Goal: Navigation & Orientation: Find specific page/section

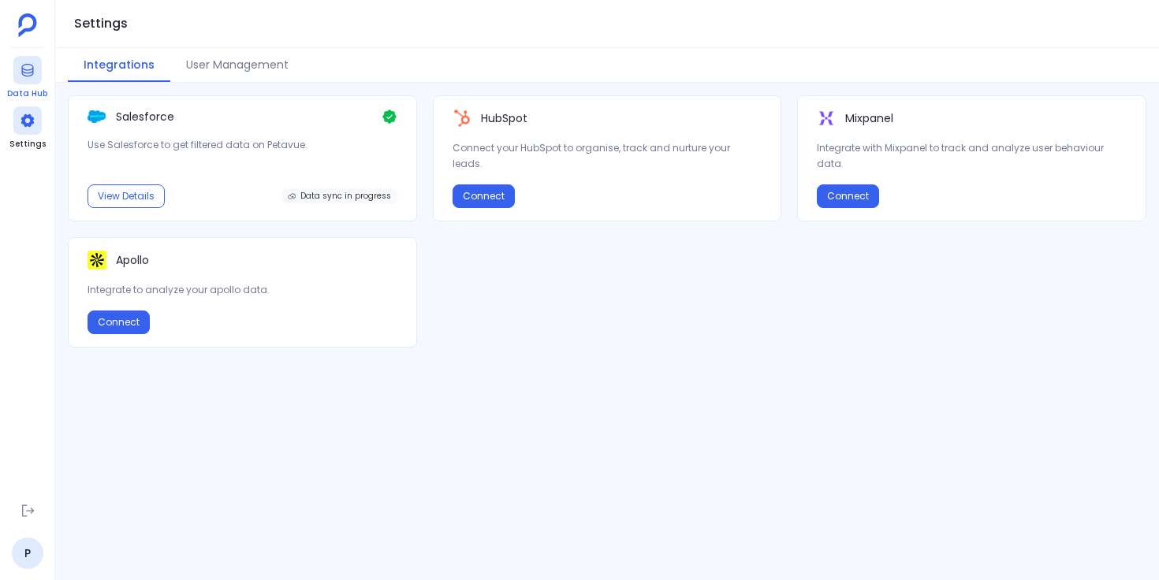
click at [25, 74] on icon at bounding box center [28, 70] width 16 height 16
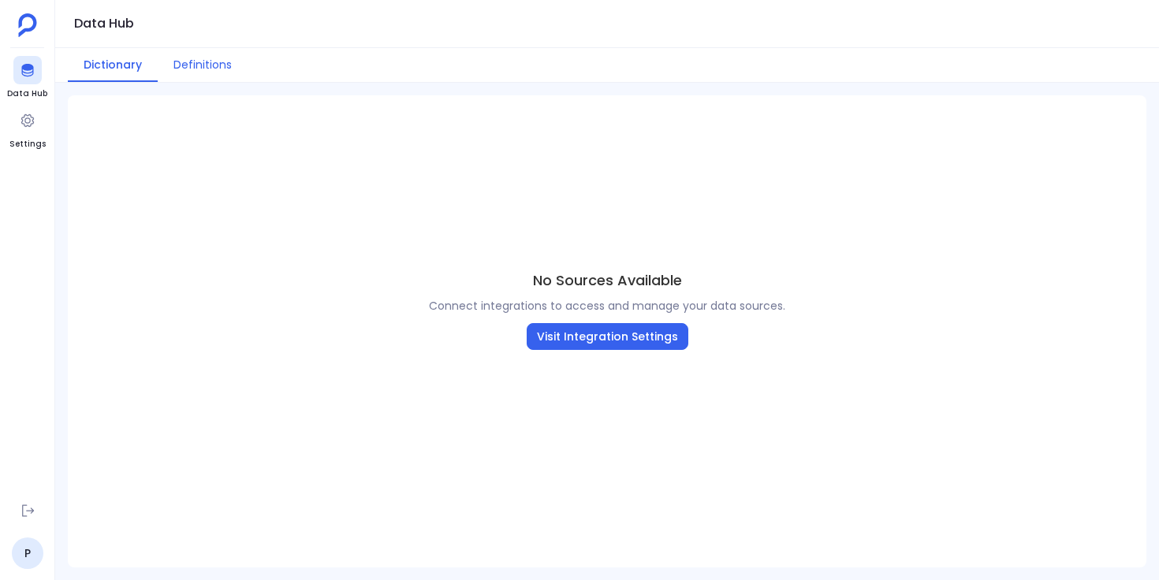
click at [212, 59] on button "Definitions" at bounding box center [203, 65] width 90 height 34
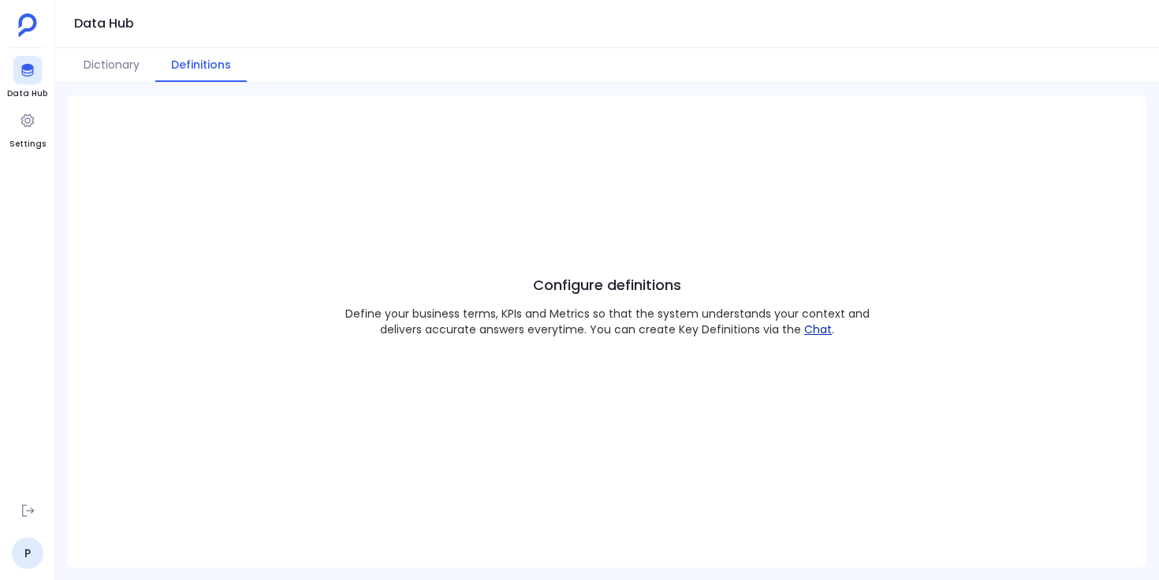
click at [816, 330] on button "Chat" at bounding box center [818, 330] width 28 height 16
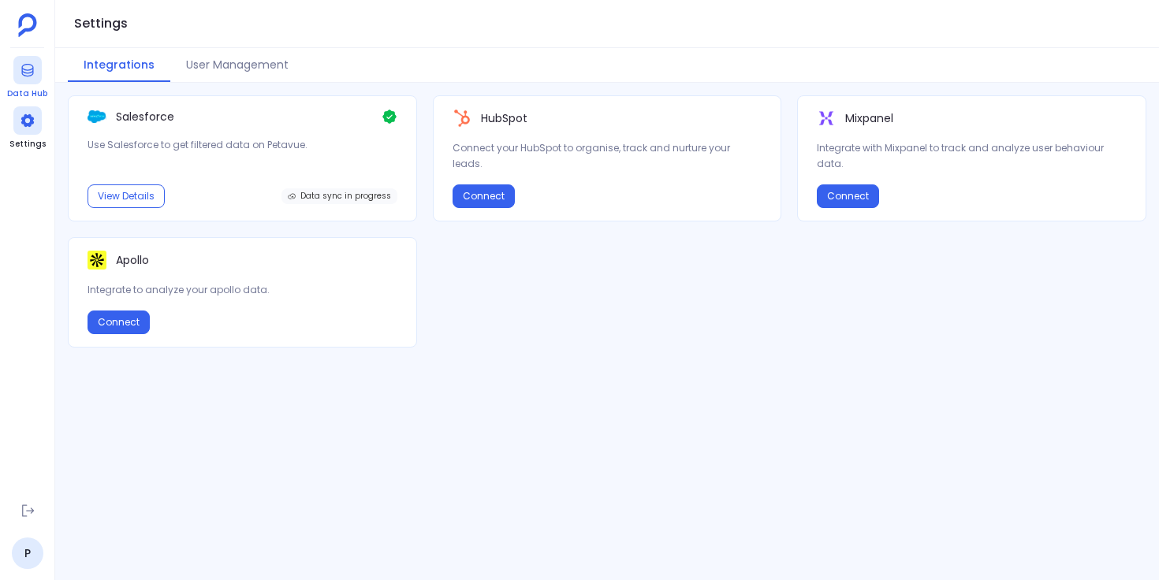
click at [26, 80] on div at bounding box center [27, 70] width 28 height 28
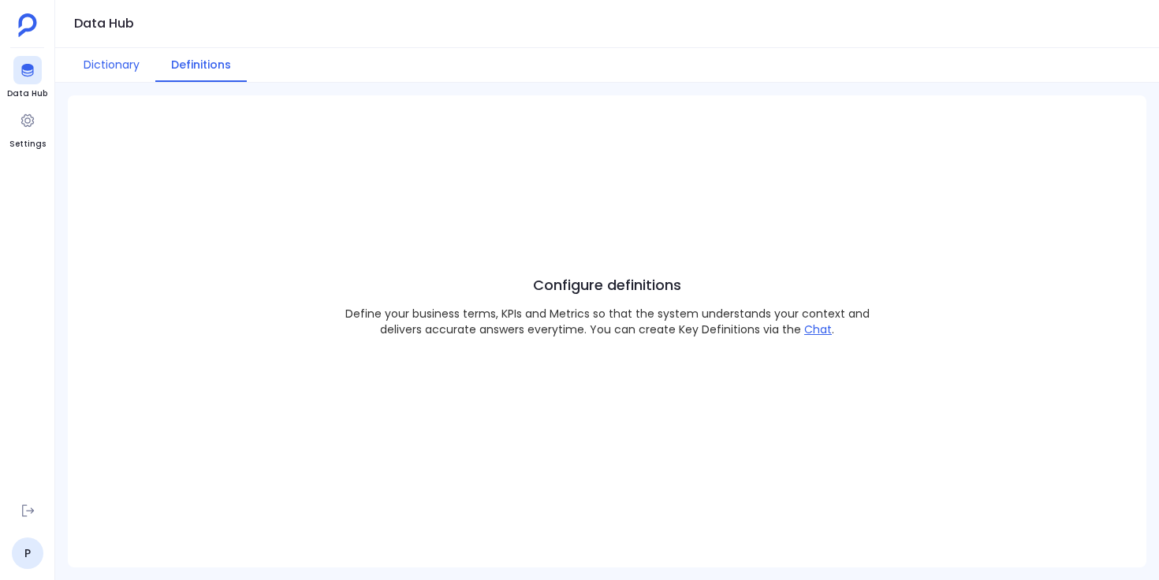
click at [118, 68] on button "Dictionary" at bounding box center [112, 65] width 88 height 34
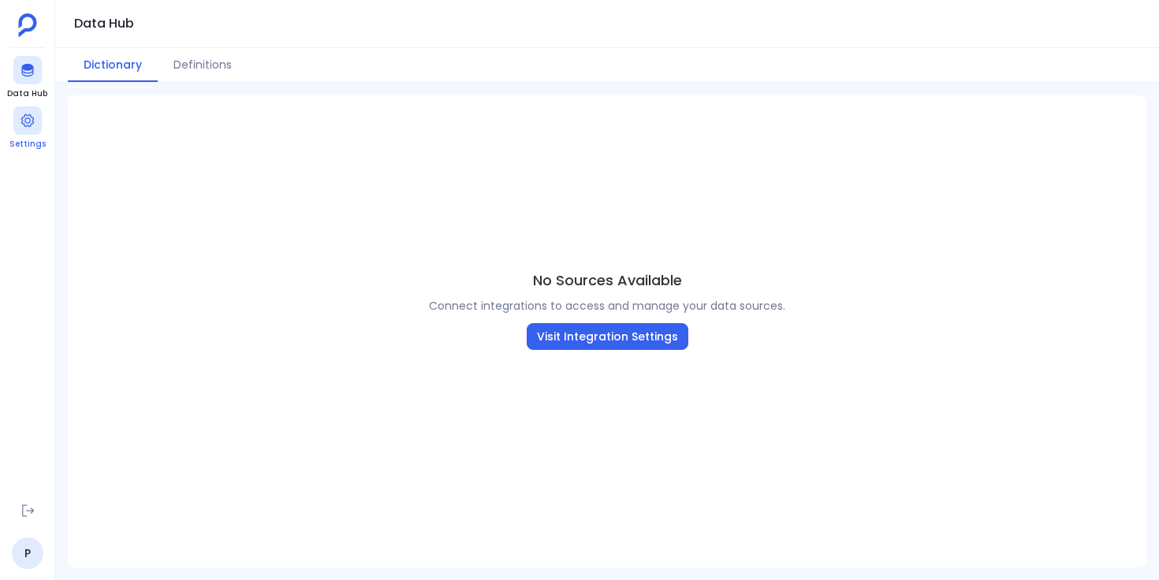
click at [34, 133] on div at bounding box center [27, 120] width 28 height 28
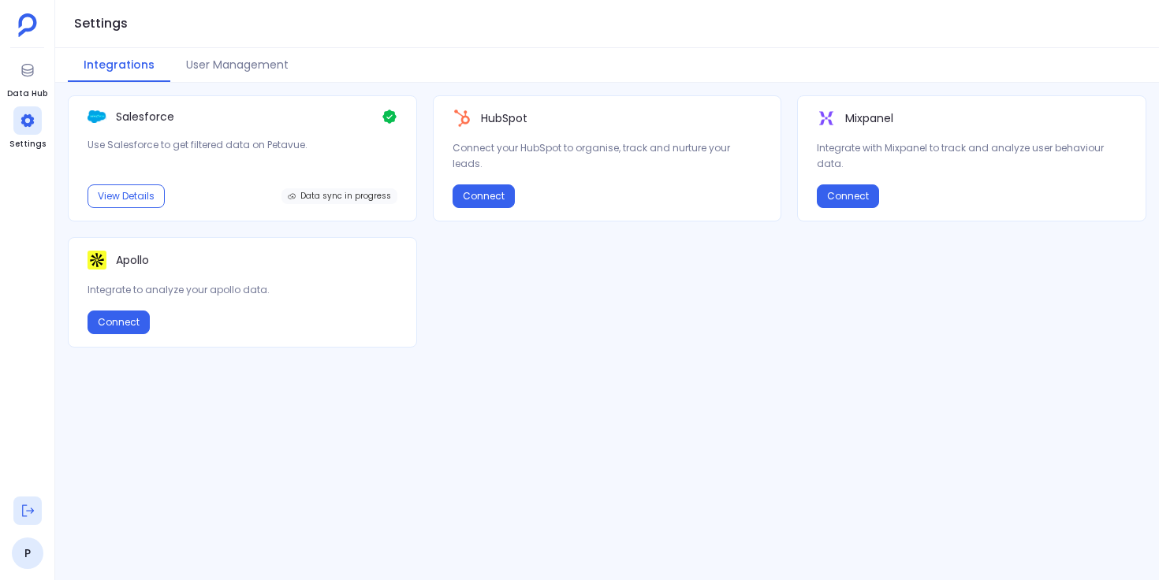
click at [25, 509] on icon at bounding box center [28, 511] width 16 height 16
